Goal: Task Accomplishment & Management: Complete application form

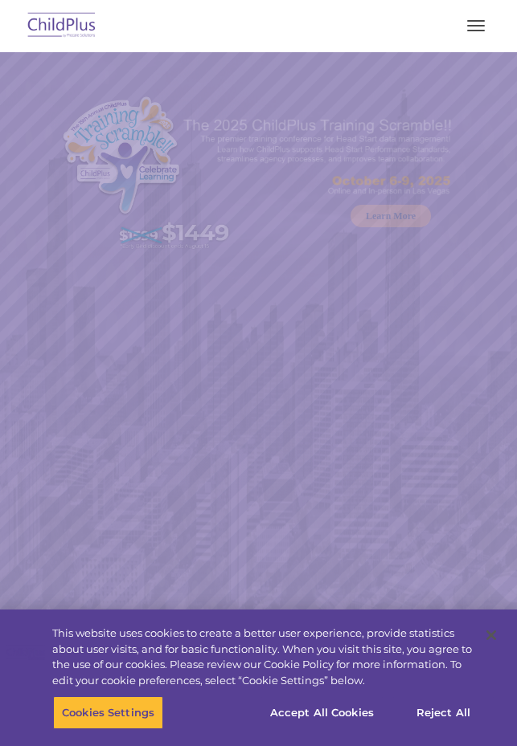
select select "MEDIUM"
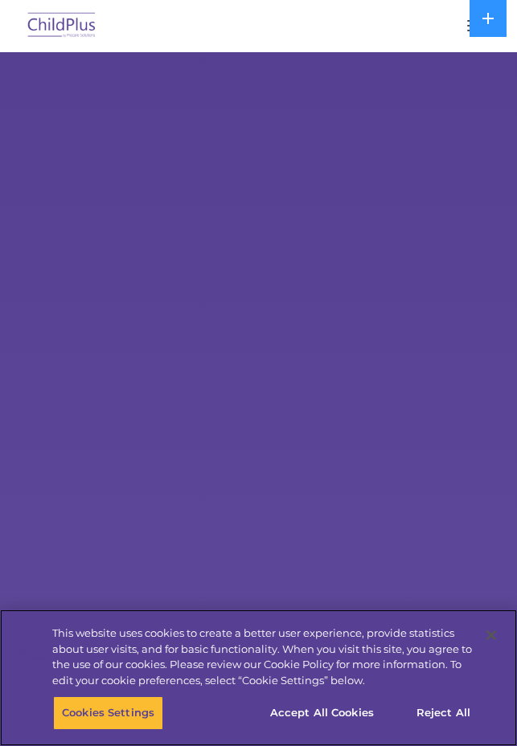
select select "MEDIUM"
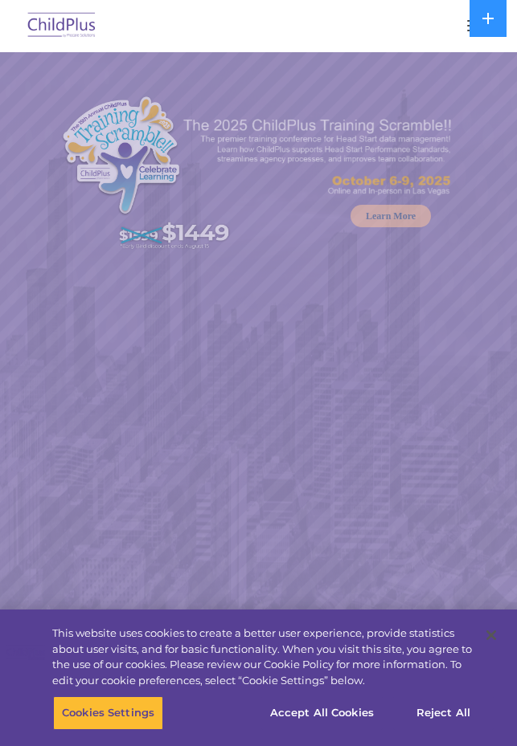
select select "MEDIUM"
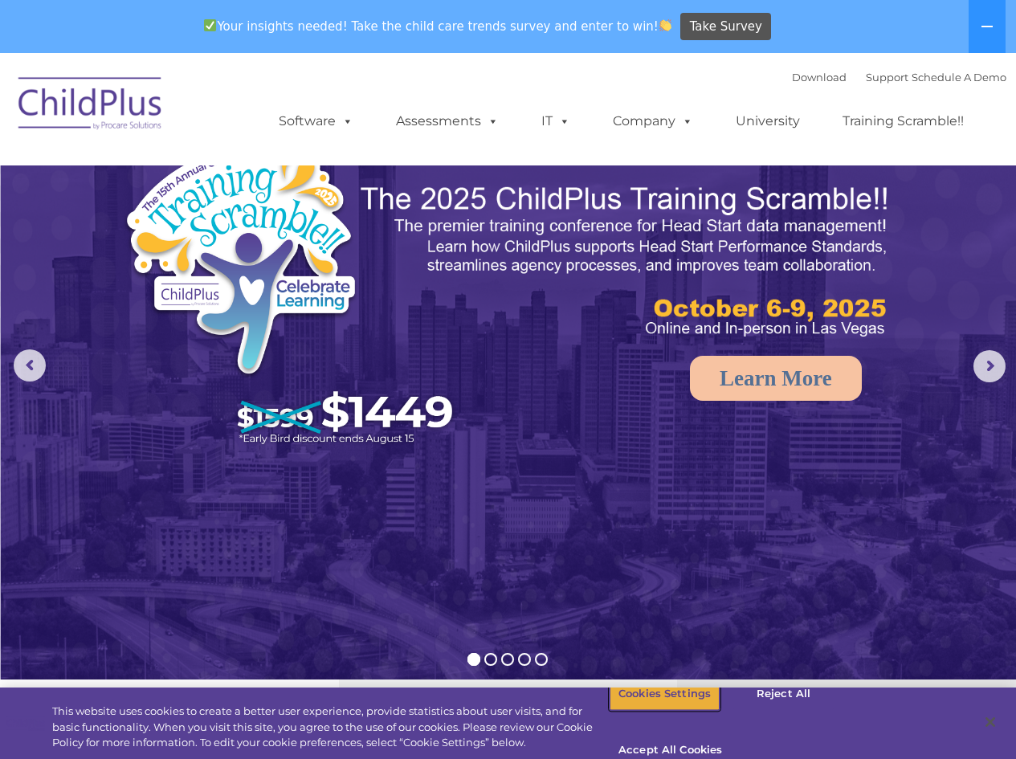
click at [516, 711] on button "Cookies Settings" at bounding box center [665, 694] width 110 height 34
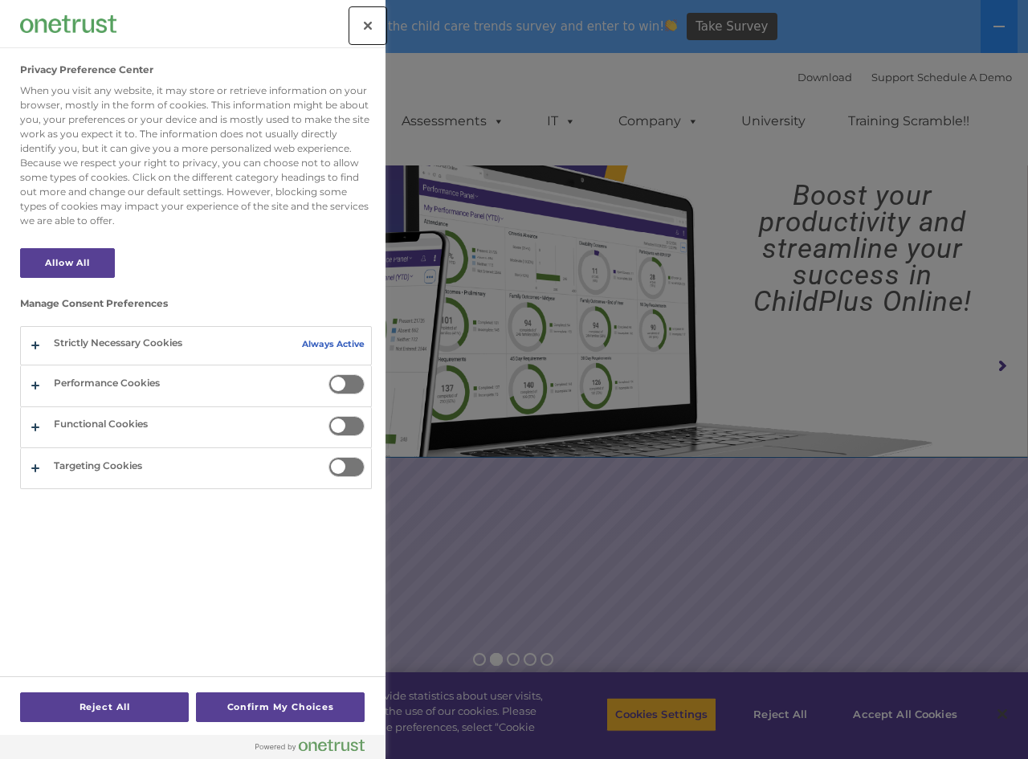
click at [370, 32] on button "Close" at bounding box center [367, 25] width 35 height 35
